Goal: Information Seeking & Learning: Learn about a topic

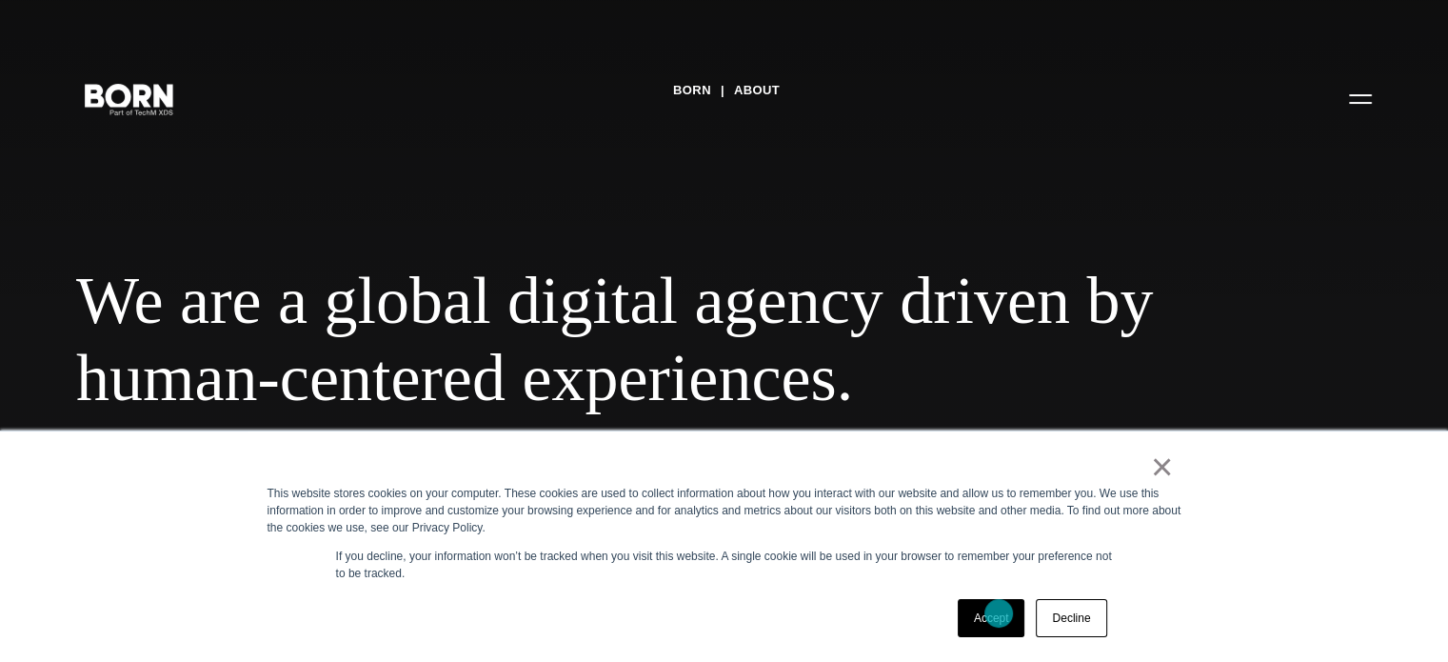
click at [999, 613] on link "Accept" at bounding box center [992, 618] width 68 height 38
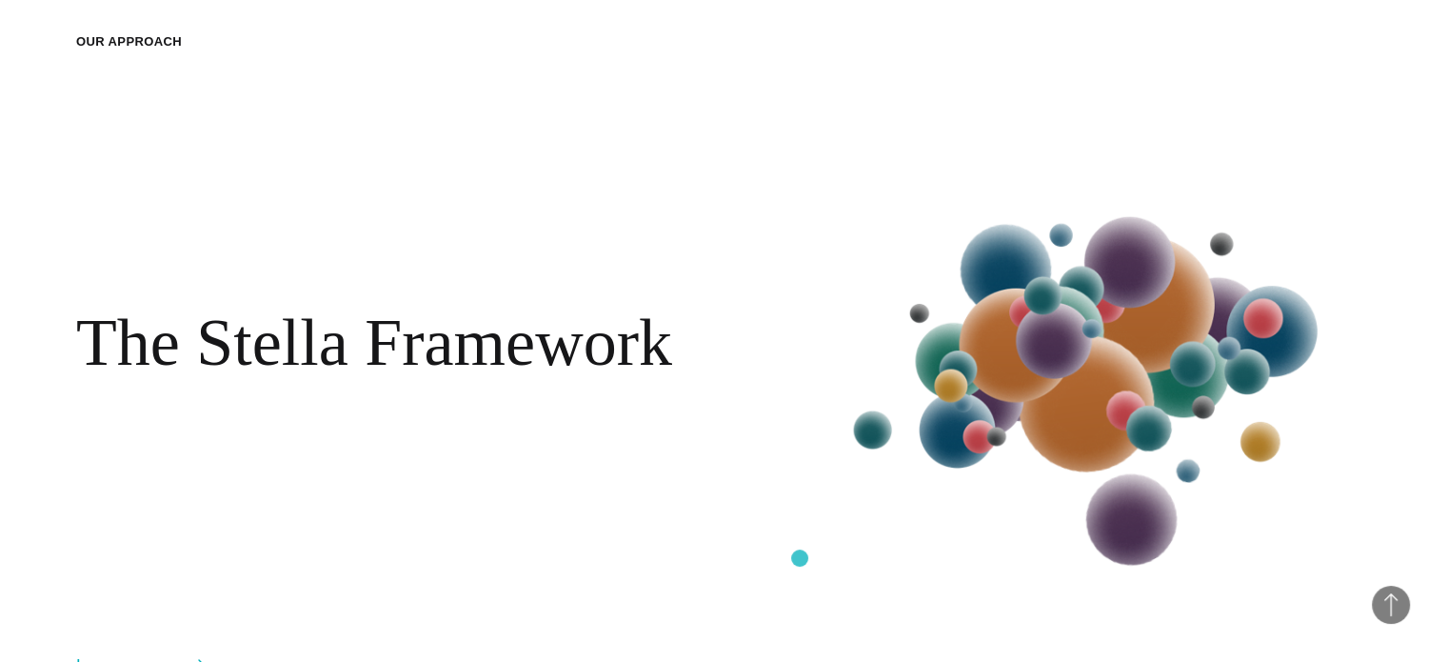
scroll to position [2067, 0]
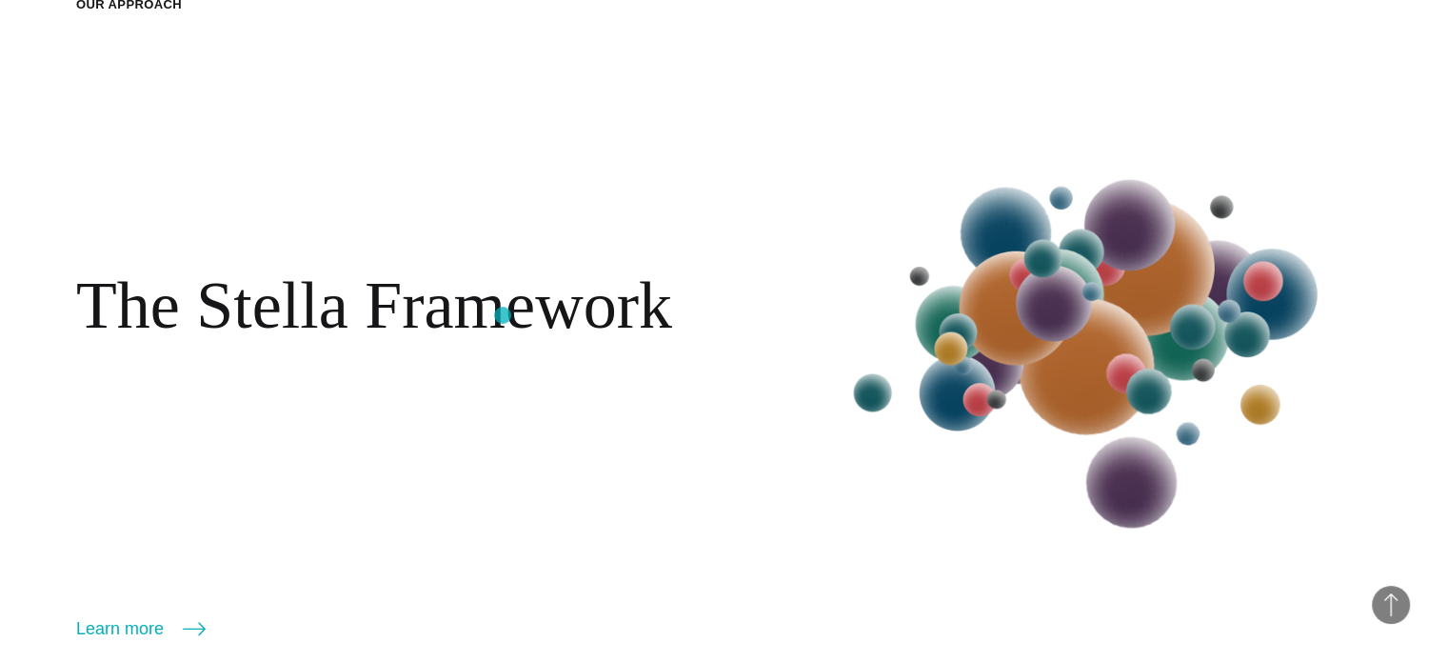
click at [503, 315] on h2 "The Stella Framework" at bounding box center [374, 306] width 596 height 78
click at [141, 635] on link "Learn more" at bounding box center [141, 628] width 130 height 27
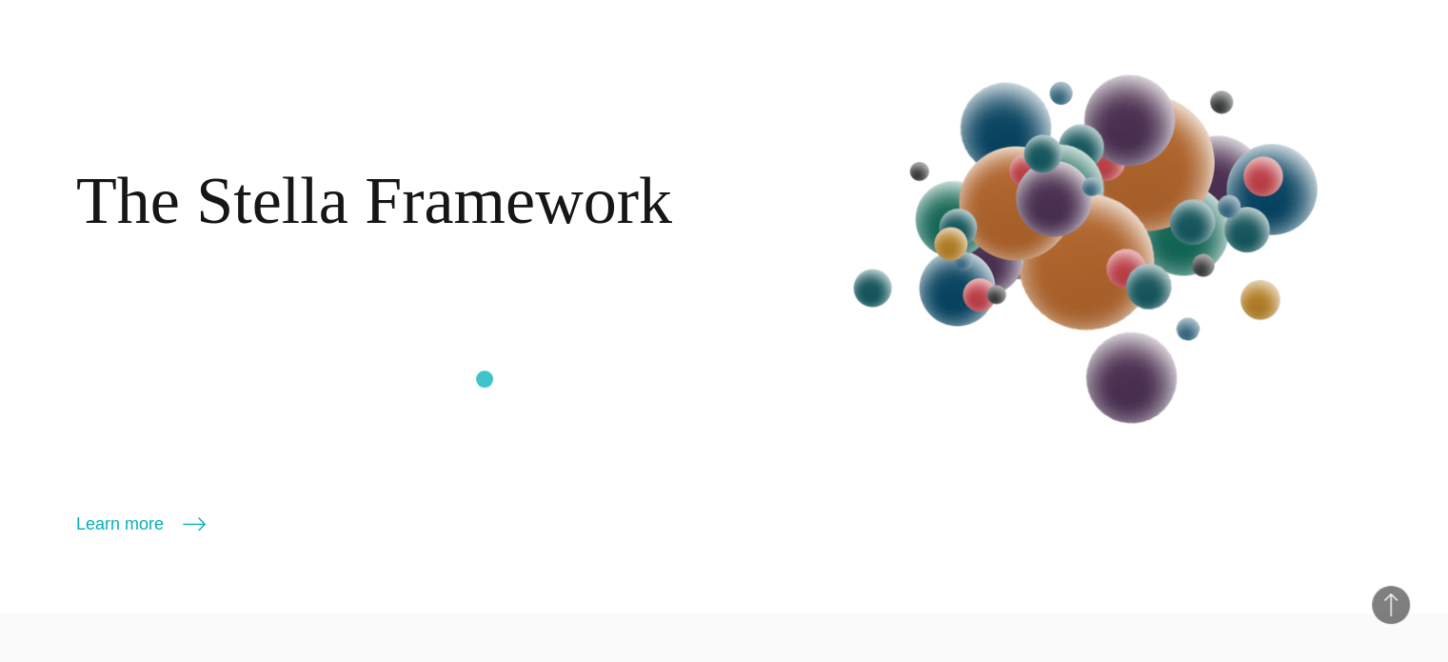
scroll to position [2173, 0]
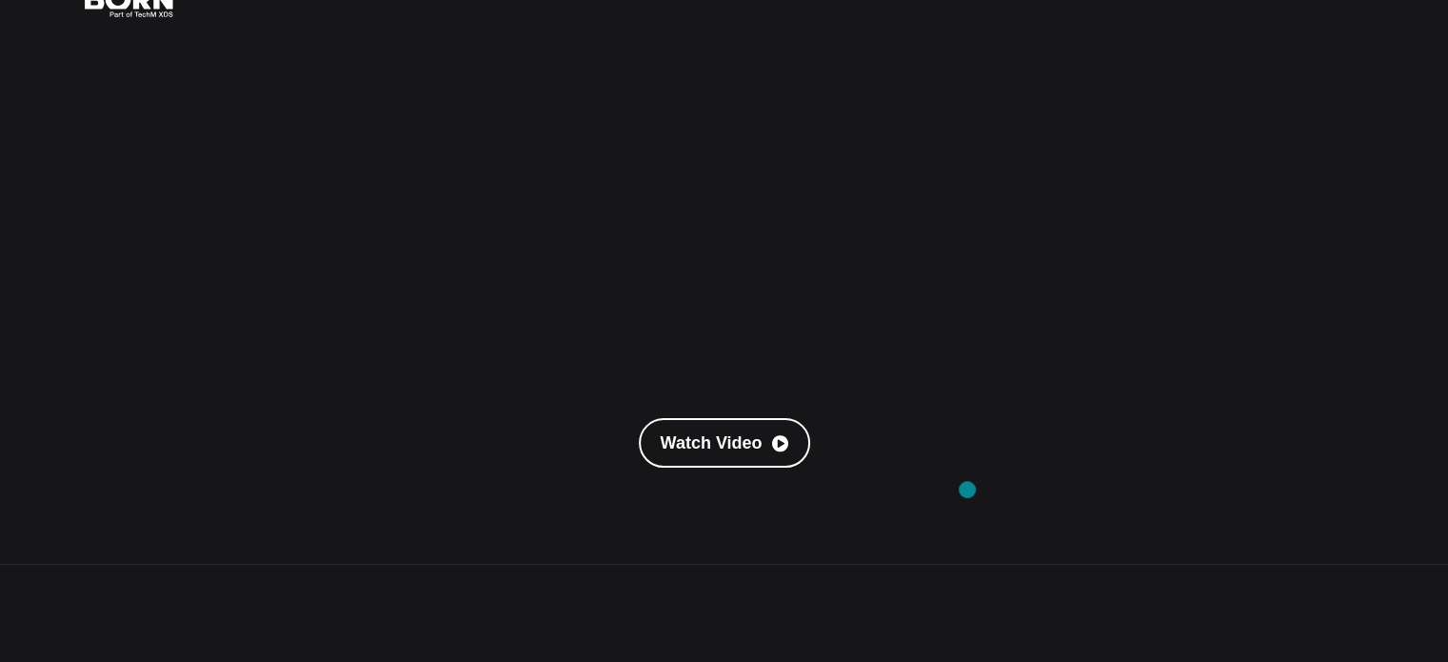
scroll to position [99, 0]
click at [707, 436] on link "Watch Video" at bounding box center [724, 442] width 171 height 50
